Goal: Check status: Check status

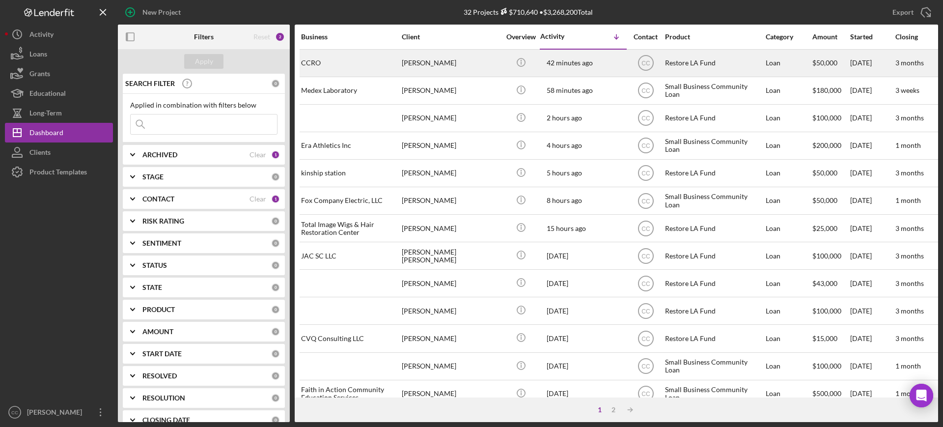
click at [473, 63] on div "[PERSON_NAME]" at bounding box center [451, 63] width 98 height 26
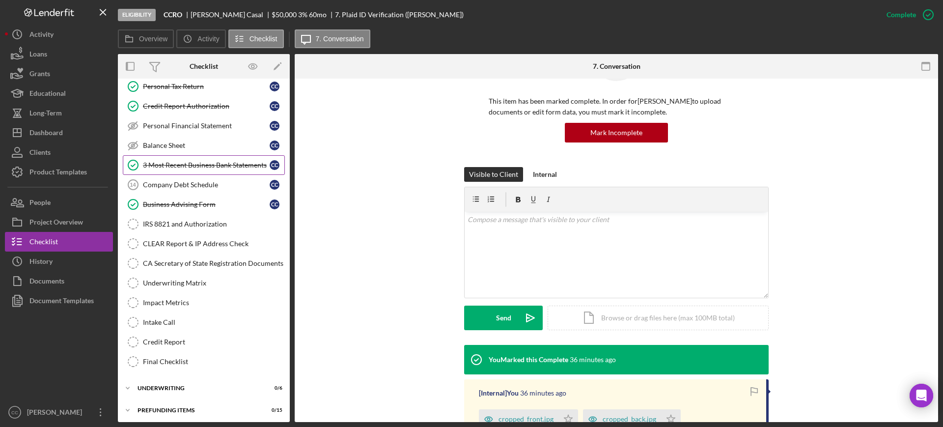
scroll to position [151, 0]
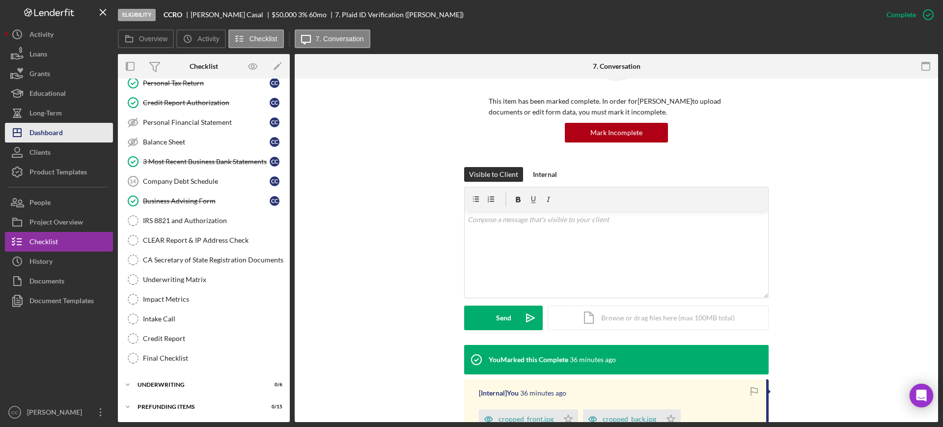
click at [39, 136] on div "Dashboard" at bounding box center [45, 134] width 33 height 22
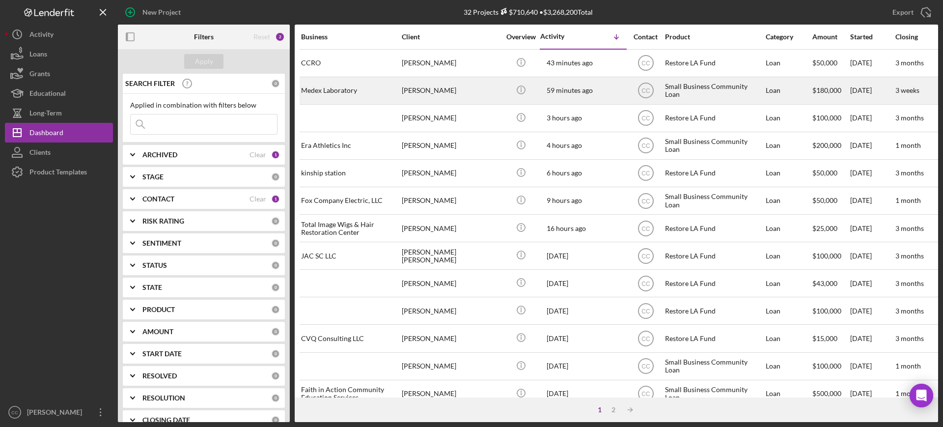
click at [433, 96] on div "[PERSON_NAME]" at bounding box center [451, 91] width 98 height 26
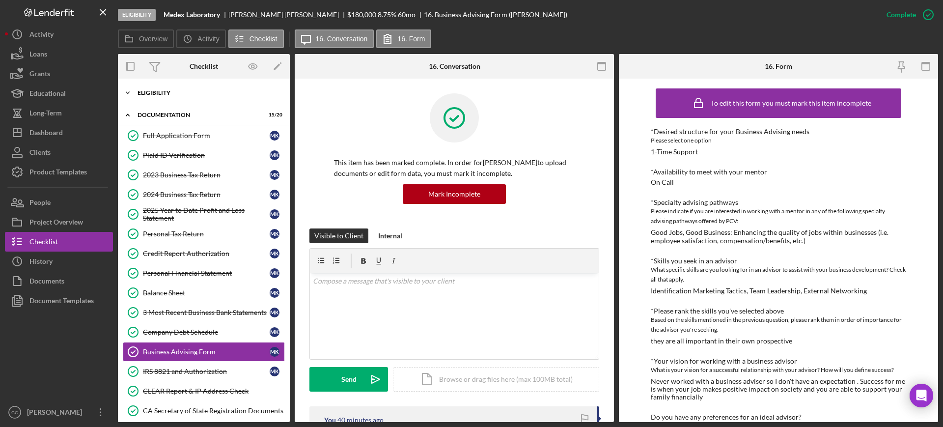
click at [159, 92] on div "Eligibility" at bounding box center [208, 93] width 140 height 6
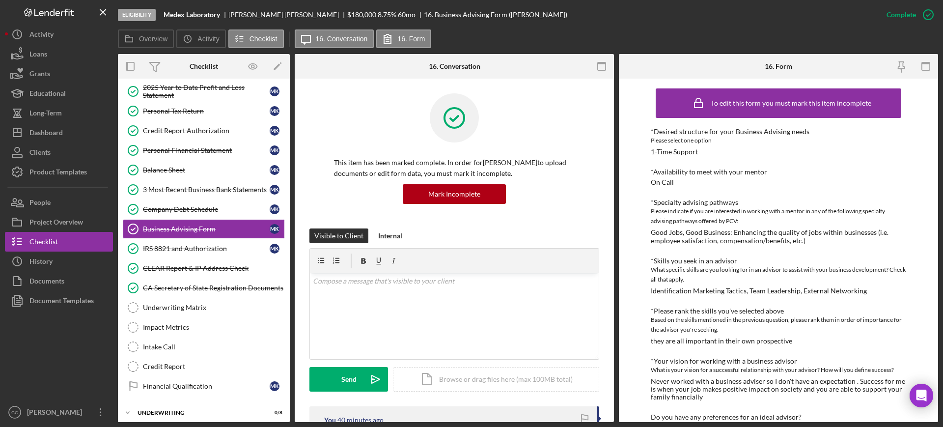
scroll to position [274, 0]
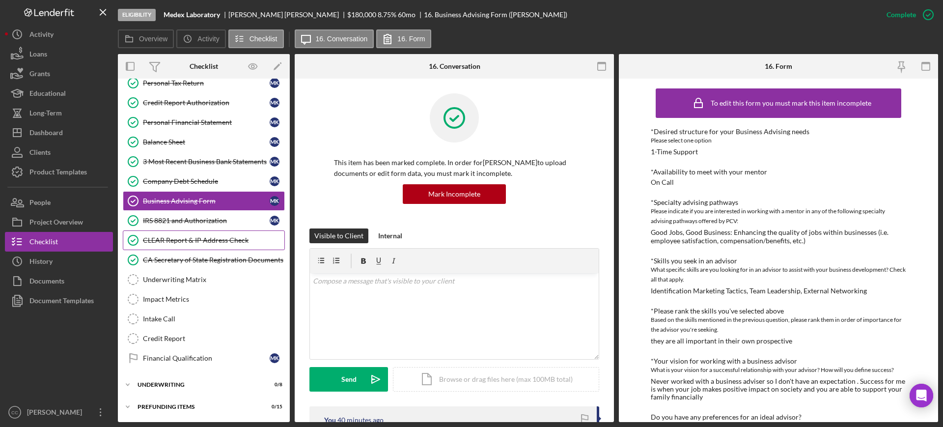
click at [190, 244] on div "CLEAR Report & IP Address Check" at bounding box center [213, 240] width 141 height 8
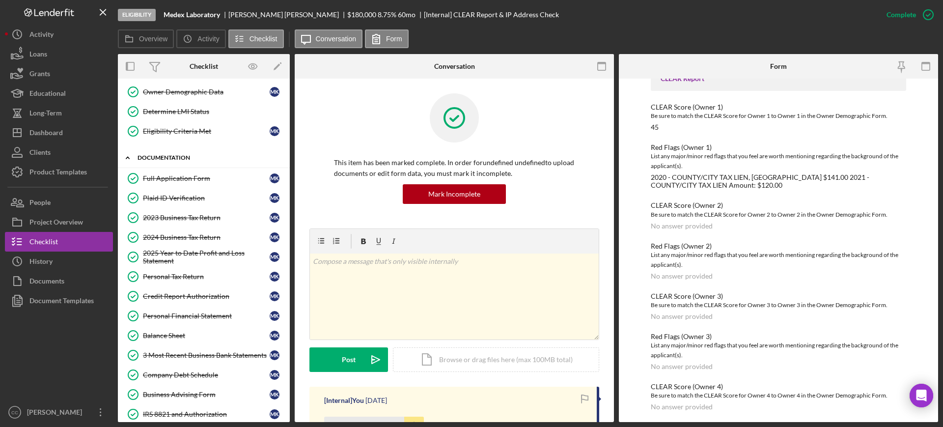
scroll to position [28, 0]
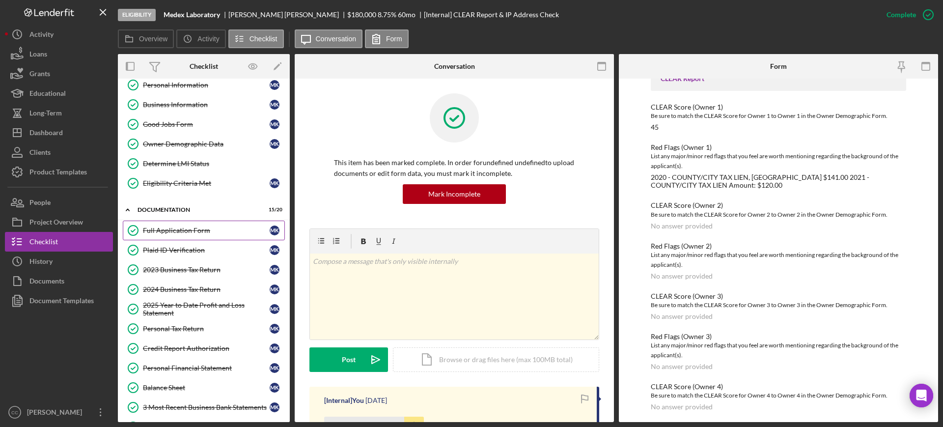
click at [181, 226] on div "Full Application Form" at bounding box center [206, 230] width 127 height 8
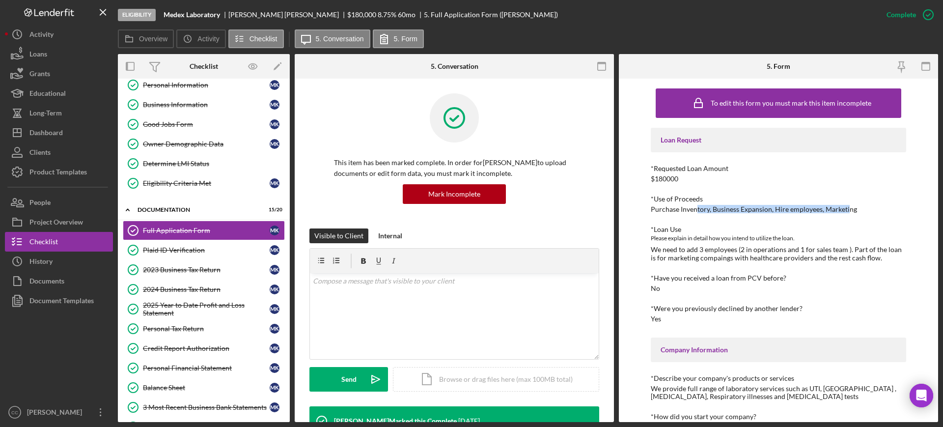
drag, startPoint x: 695, startPoint y: 209, endPoint x: 848, endPoint y: 210, distance: 152.3
click at [848, 210] on div "Purchase Inventory, Business Expansion, Hire employees, Marketing" at bounding box center [754, 209] width 206 height 8
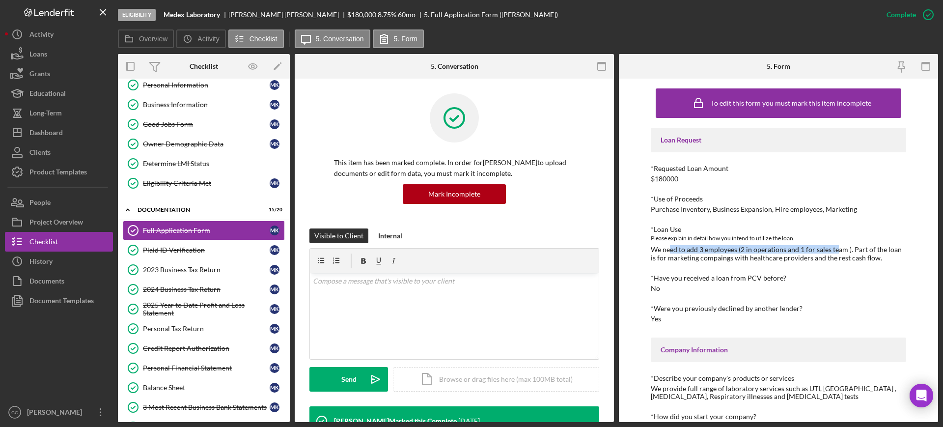
drag, startPoint x: 669, startPoint y: 248, endPoint x: 837, endPoint y: 247, distance: 168.5
click at [837, 247] on div "We need to add 3 employees (2 in operations and 1 for sales team ). Part of the…" at bounding box center [778, 254] width 255 height 16
